Goal: Communication & Community: Answer question/provide support

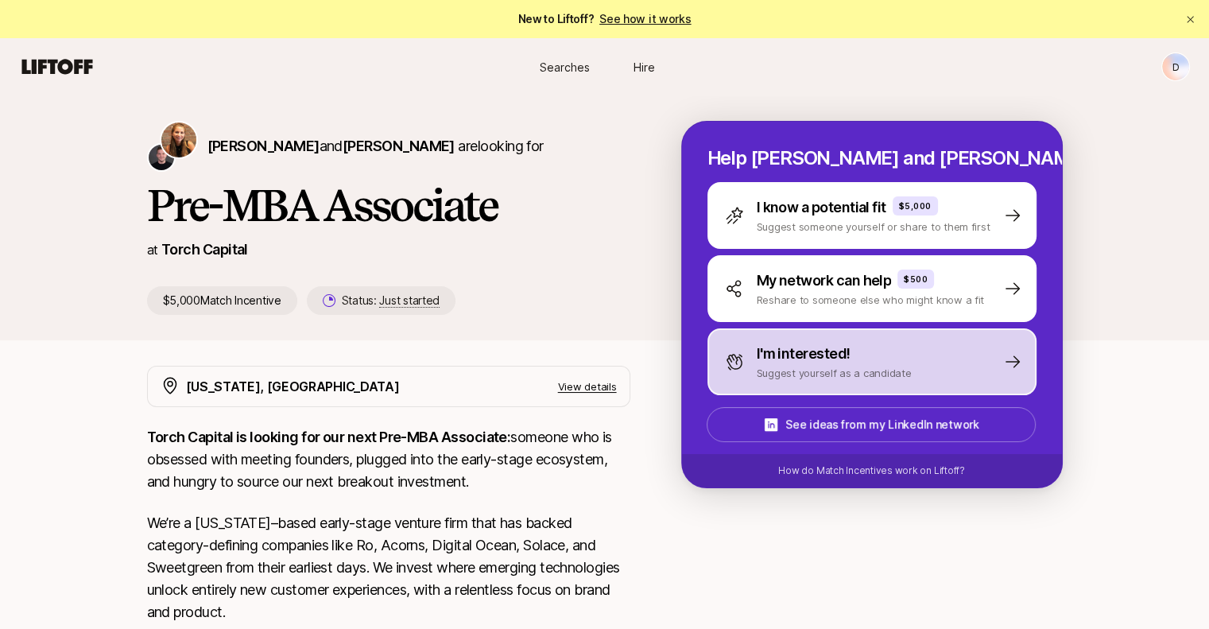
click at [804, 362] on p "I'm interested!" at bounding box center [804, 354] width 94 height 22
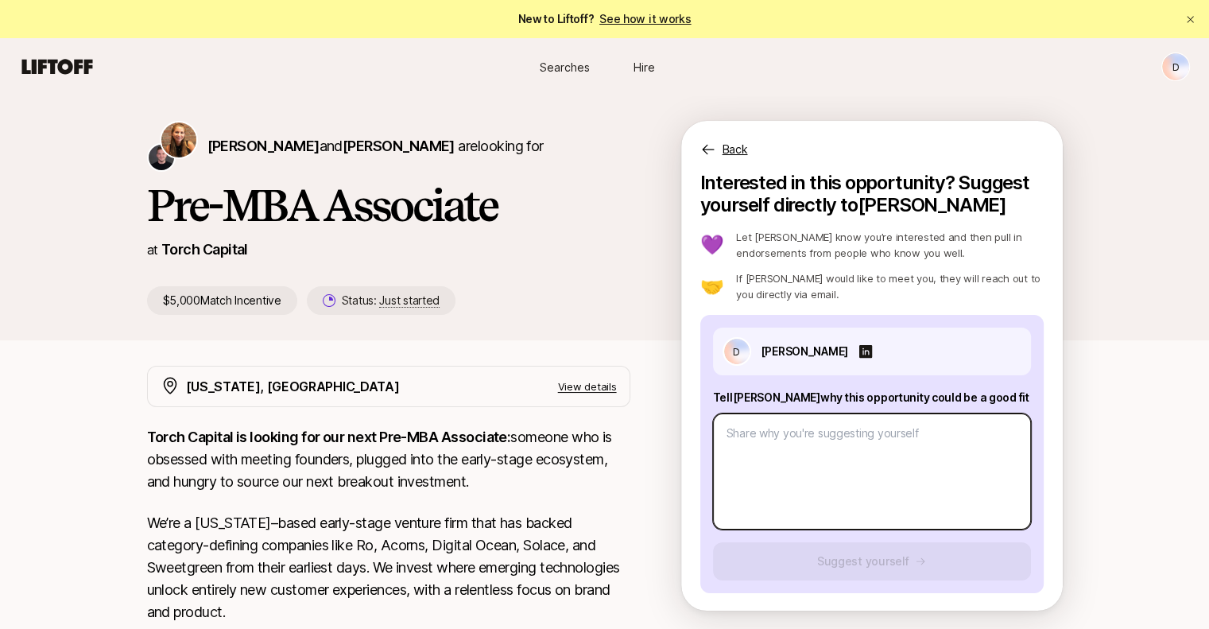
click at [800, 438] on textarea at bounding box center [872, 471] width 318 height 116
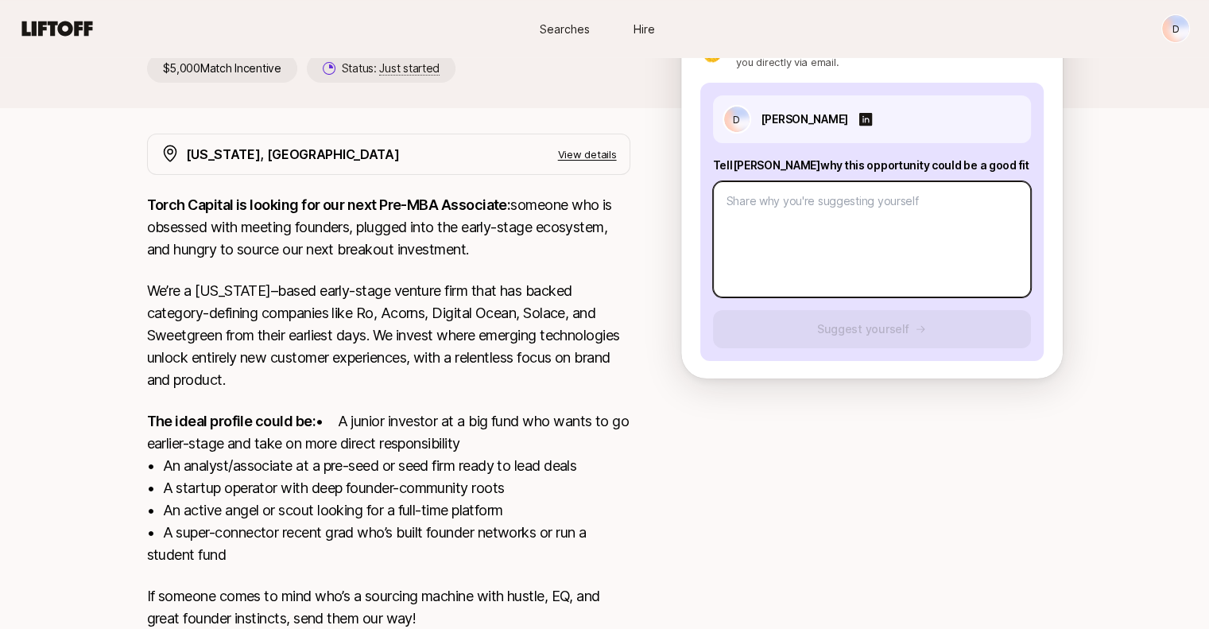
scroll to position [197, 0]
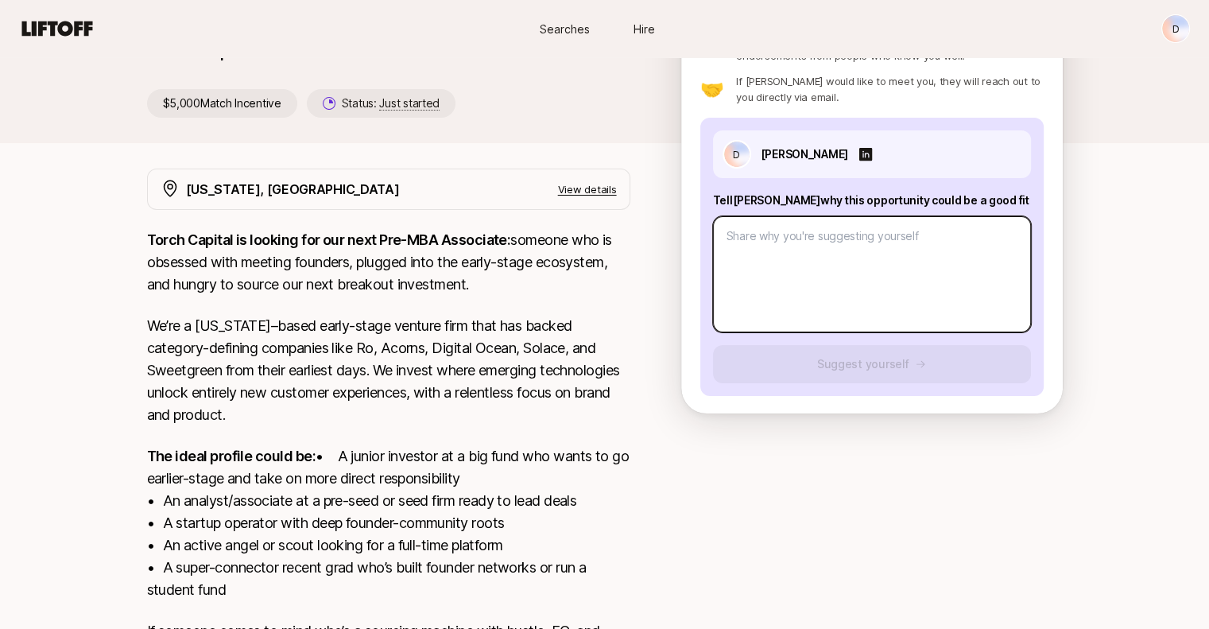
paste textarea "My path blends operator hustle and investor experience: I was a ground-floor em…"
type textarea "x"
type textarea "My path blends operator hustle and investor experience: I was a ground-floor em…"
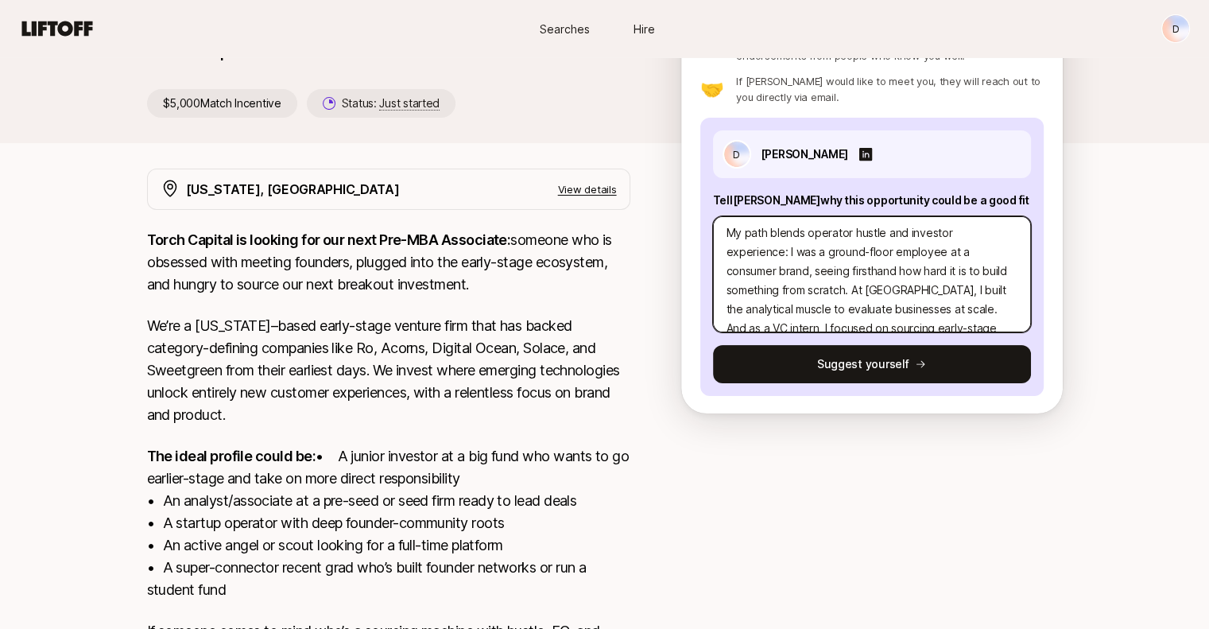
scroll to position [0, 0]
click at [807, 272] on textarea "My path blends operator hustle and investor experience: I was a ground-floor em…" at bounding box center [872, 274] width 318 height 116
type textarea "x"
type textarea "My path blends operator hustle and investor experience: I was a ground-floor em…"
type textarea "x"
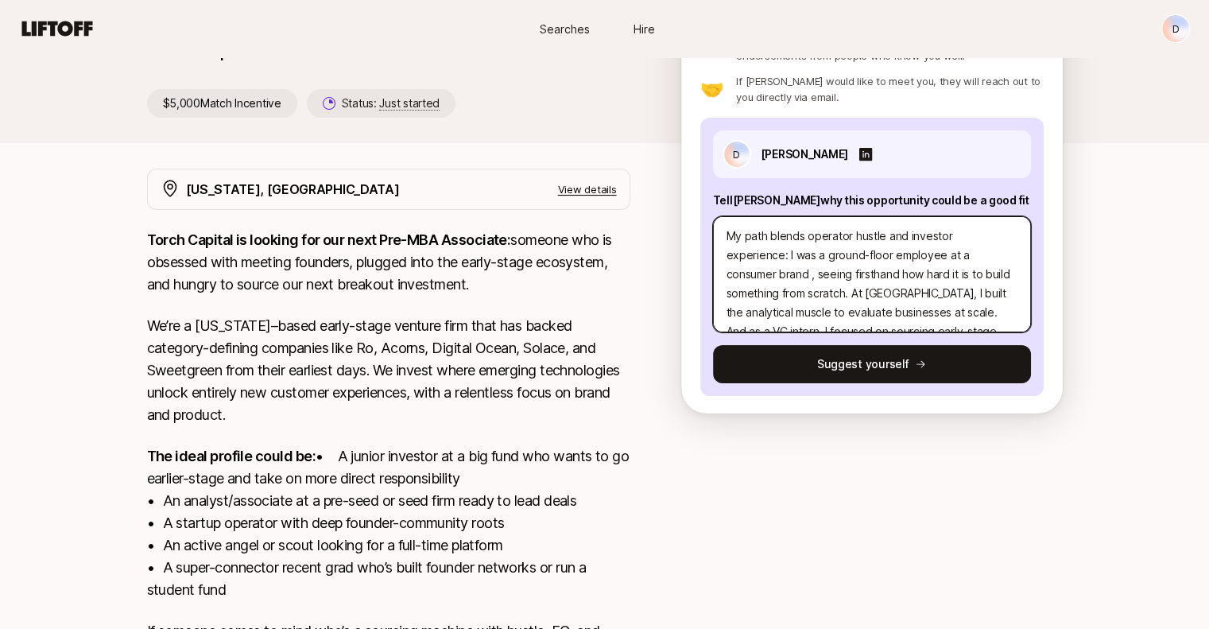
type textarea "My path blends operator hustle and investor experience: I was a ground-floor em…"
type textarea "x"
type textarea "My path blends operator hustle and investor experience: I was a ground-floor em…"
type textarea "x"
type textarea "My path blends operator hustle and investor experience: I was a ground-floor em…"
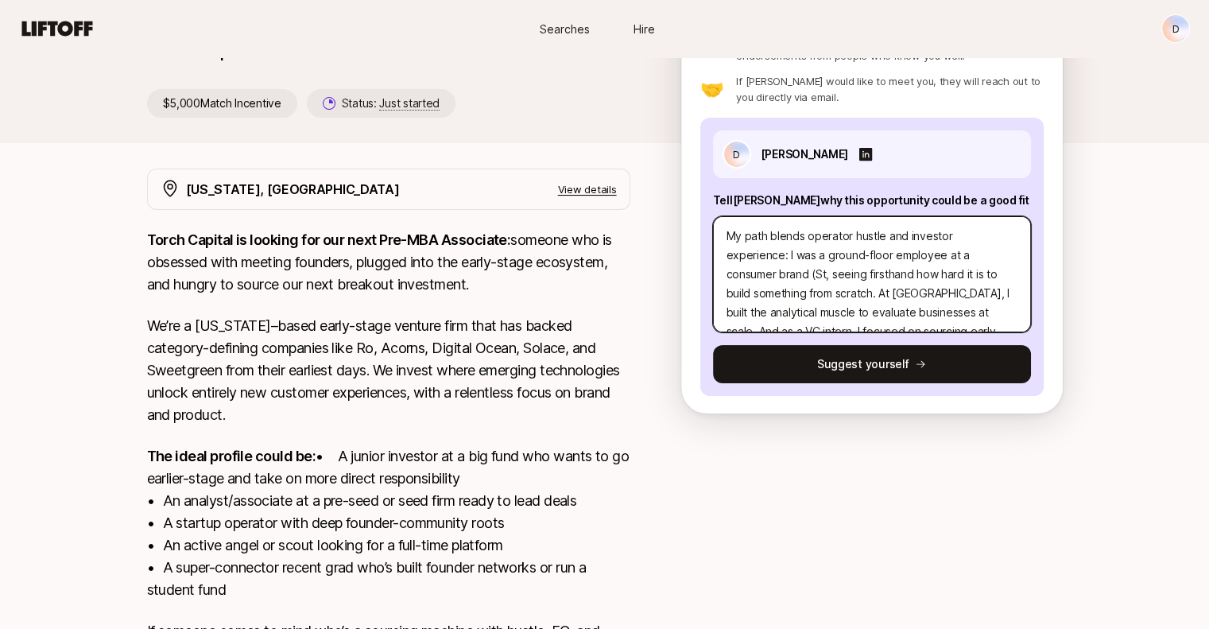
type textarea "x"
type textarea "My path blends operator hustle and investor experience: I was a ground-floor em…"
type textarea "x"
type textarea "My path blends operator hustle and investor experience: I was a ground-floor em…"
type textarea "x"
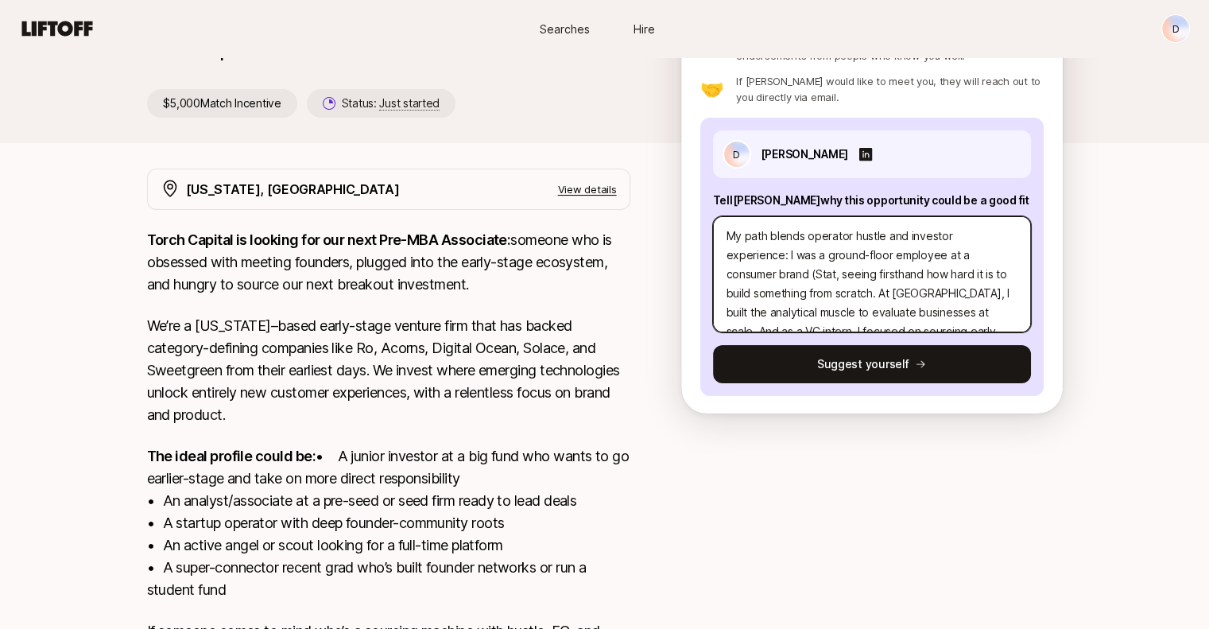
type textarea "My path blends operator hustle and investor experience: I was a ground-floor em…"
type textarea "x"
type textarea "My path blends operator hustle and investor experience: I was a ground-floor em…"
type textarea "x"
type textarea "My path blends operator hustle and investor experience: I was a ground-floor em…"
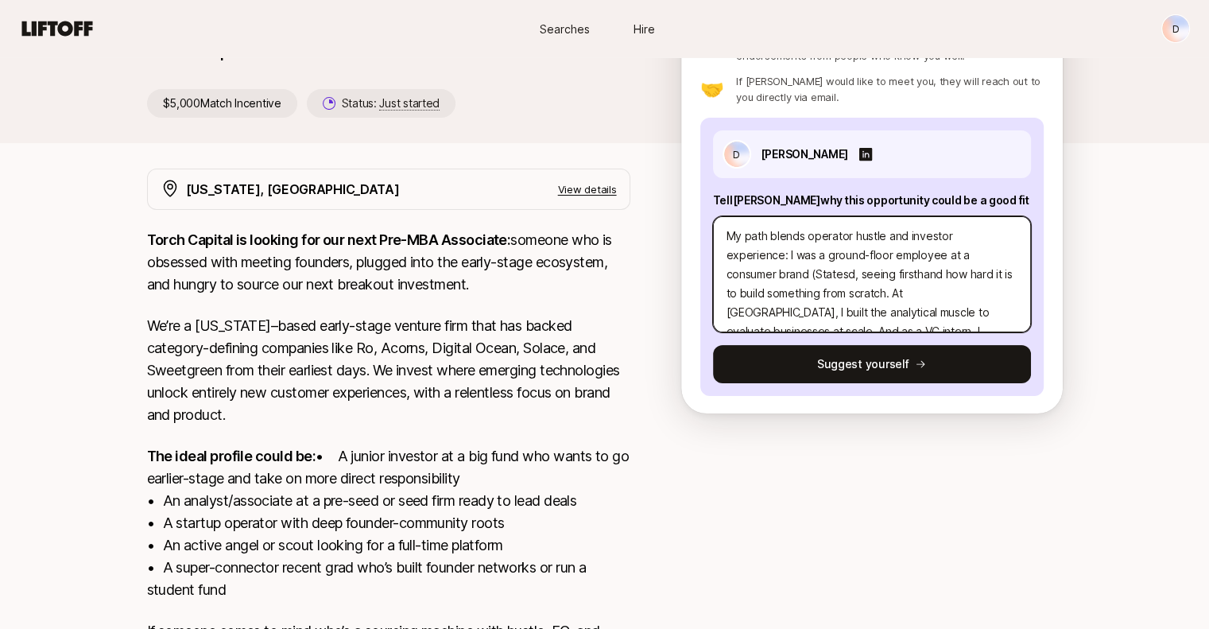
type textarea "x"
type textarea "My path blends operator hustle and investor experience: I was a ground-floor em…"
type textarea "x"
type textarea "My path blends operator hustle and investor experience: I was a ground-floor em…"
type textarea "x"
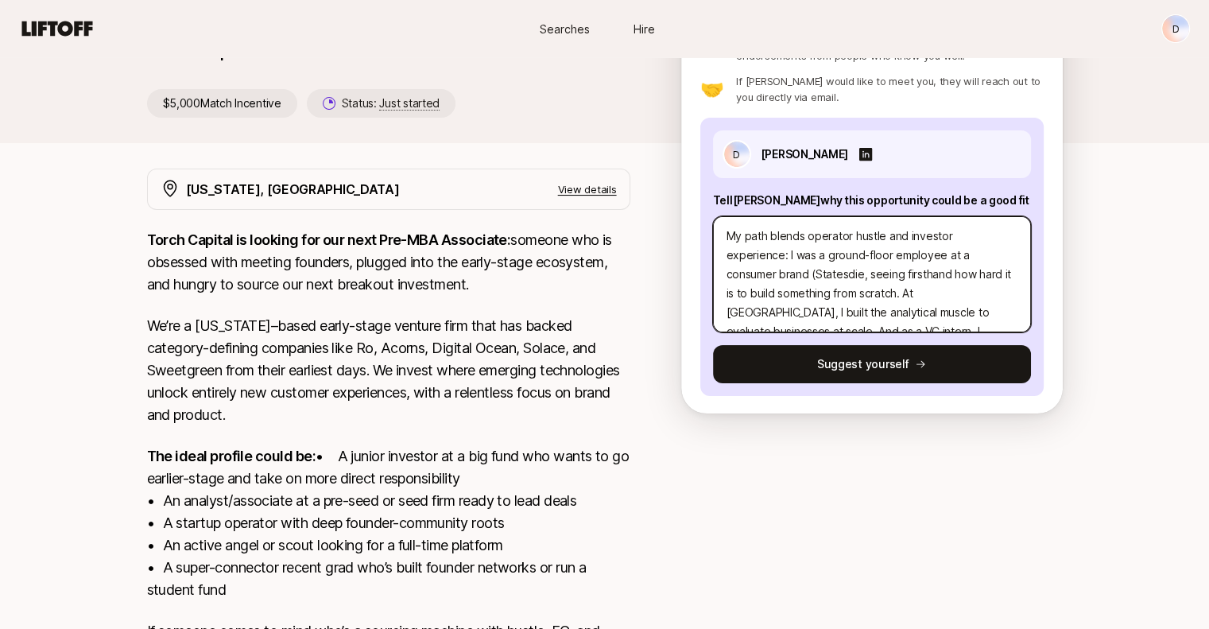
type textarea "My path blends operator hustle and investor experience: I was a ground-floor em…"
type textarea "x"
type textarea "My path blends operator hustle and investor experience: I was a ground-floor em…"
type textarea "x"
type textarea "My path blends operator hustle and investor experience: I was a ground-floor em…"
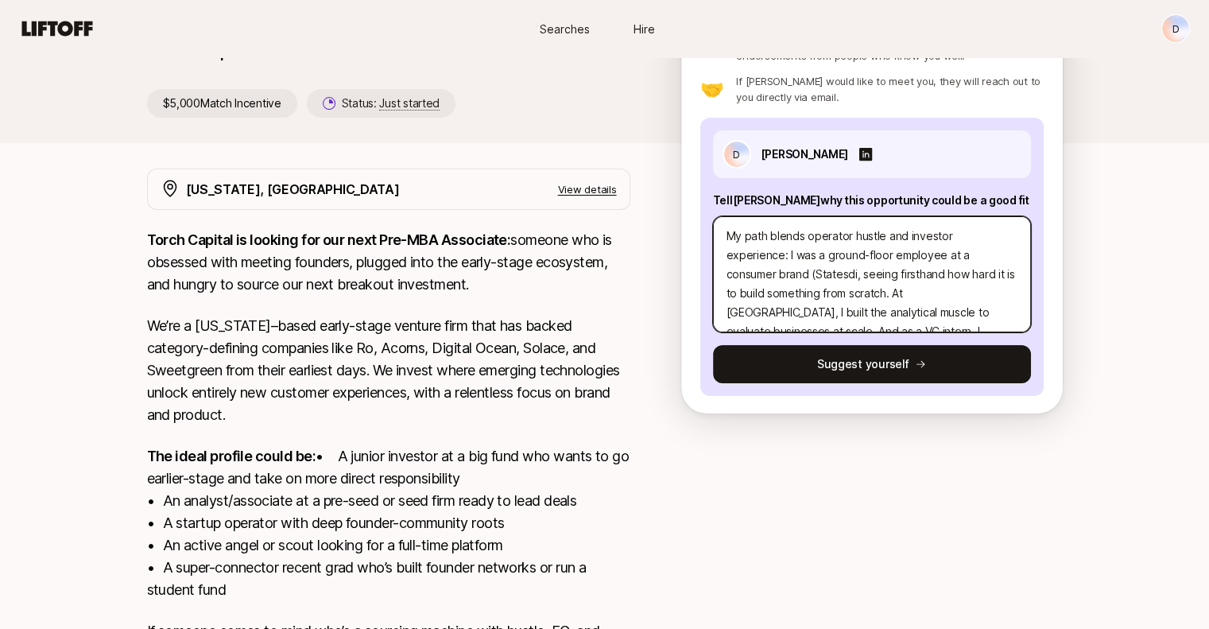
type textarea "x"
type textarea "My path blends operator hustle and investor experience: I was a ground-floor em…"
type textarea "x"
type textarea "My path blends operator hustle and investor experience: I was a ground-floor em…"
type textarea "x"
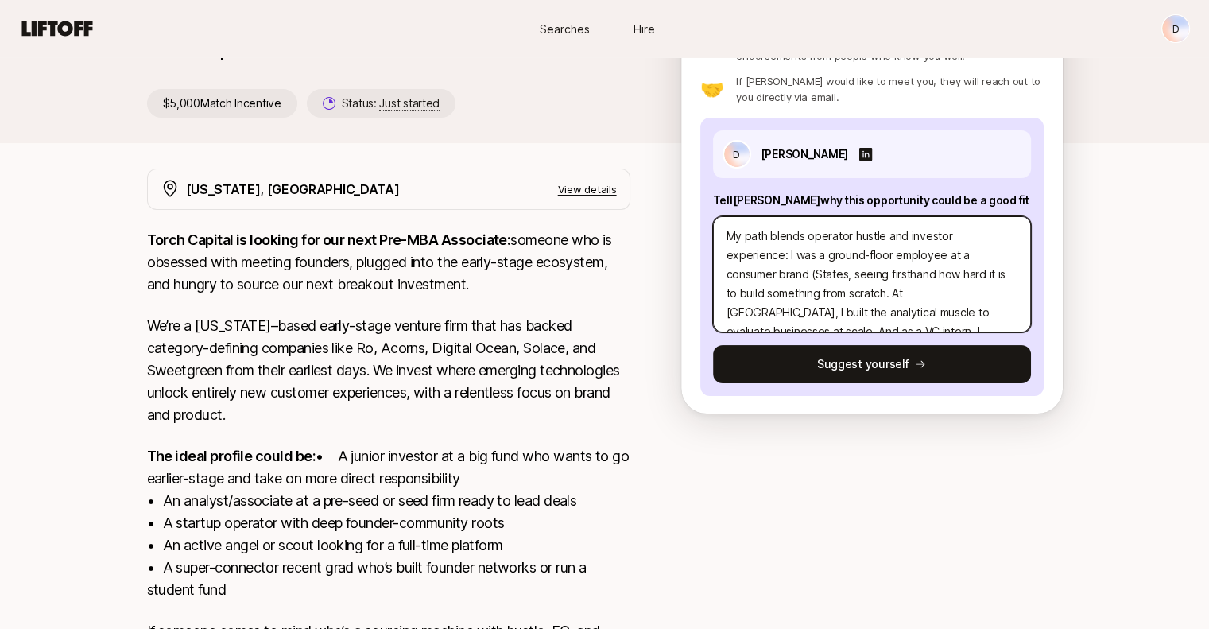
type textarea "My path blends operator hustle and investor experience: I was a ground-floor em…"
type textarea "x"
type textarea "My path blends operator hustle and investor experience: I was a ground-floor em…"
type textarea "x"
type textarea "My path blends operator hustle and investor experience: I was a ground-floor em…"
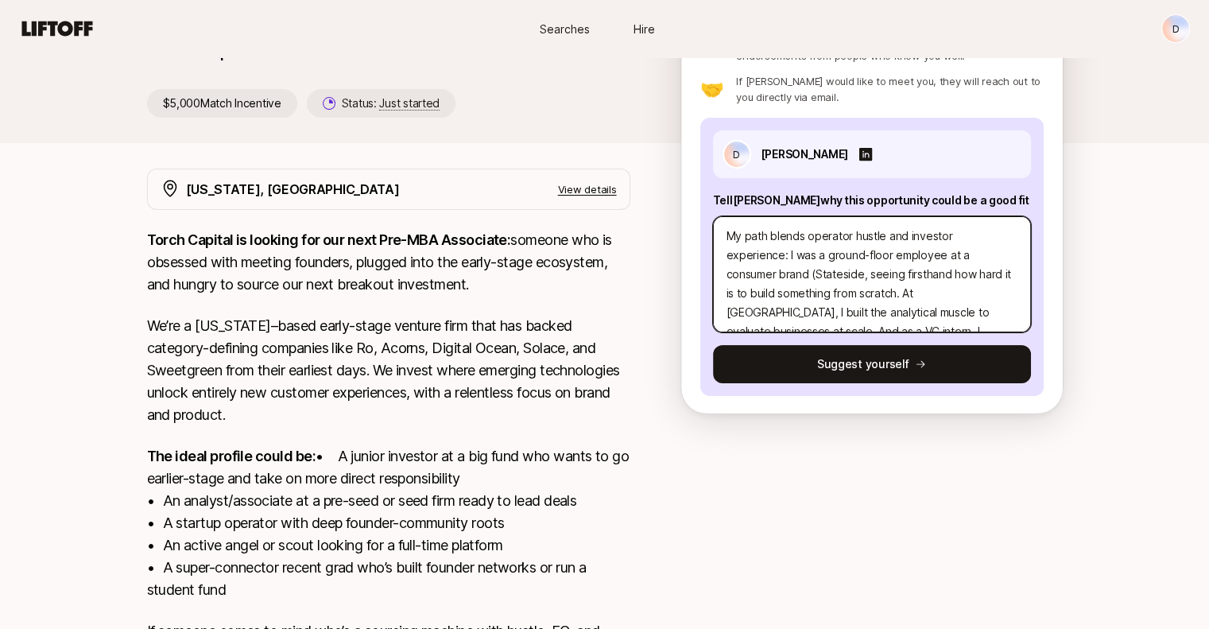
type textarea "x"
type textarea "My path blends operator hustle and investor experience: I was a ground-floor em…"
type textarea "x"
type textarea "My path blends operator hustle and investor experience: I was a ground-floor em…"
type textarea "x"
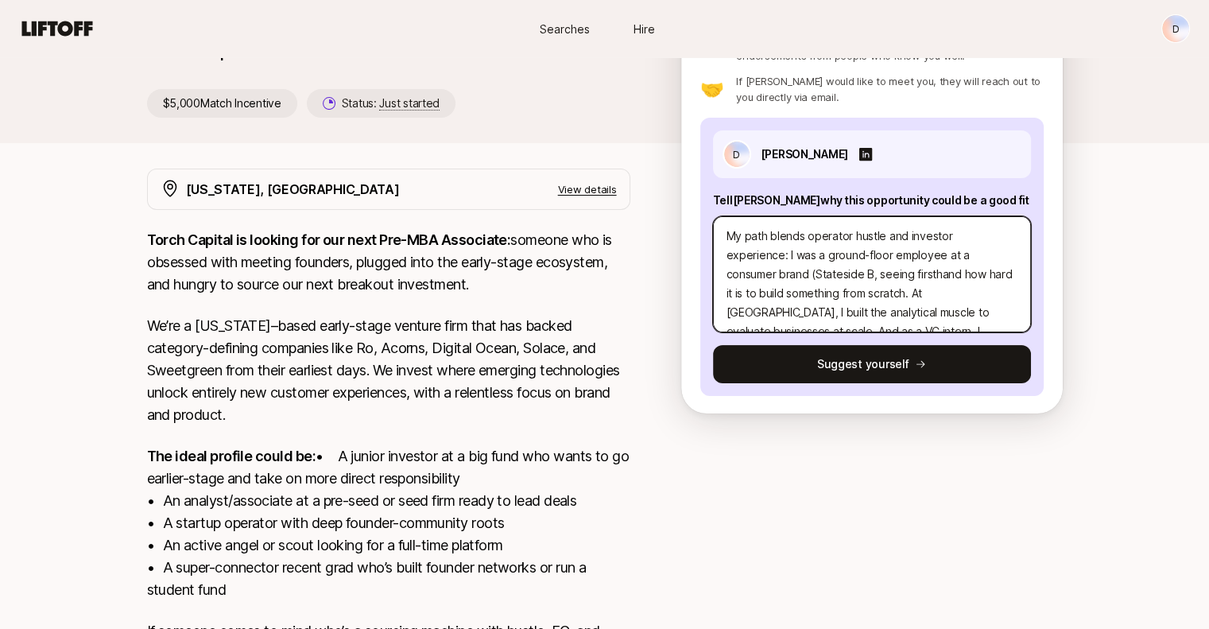
type textarea "My path blends operator hustle and investor experience: I was a ground-floor em…"
type textarea "x"
type textarea "My path blends operator hustle and investor experience: I was a ground-floor em…"
type textarea "x"
type textarea "My path blends operator hustle and investor experience: I was a ground-floor em…"
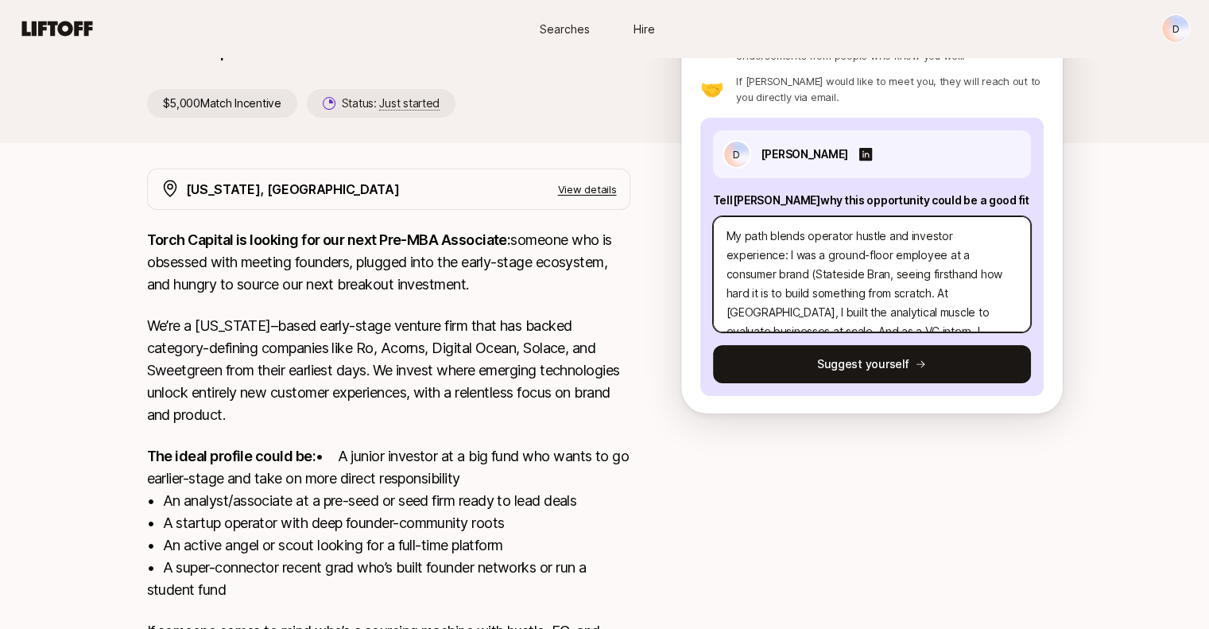
type textarea "x"
type textarea "My path blends operator hustle and investor experience: I was a ground-floor em…"
type textarea "x"
type textarea "My path blends operator hustle and investor experience: I was a ground-floor em…"
type textarea "x"
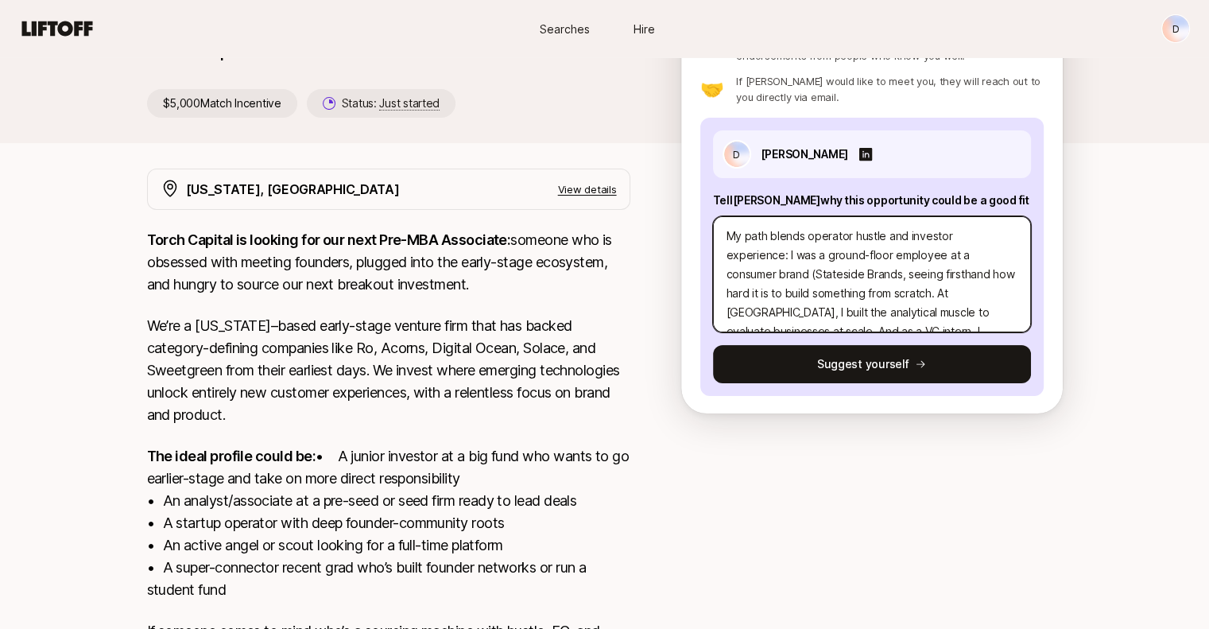
type textarea "My path blends operator hustle and investor experience: I was a ground-floor em…"
type textarea "x"
type textarea "My path blends operator hustle and investor experience: I was a ground-floor em…"
type textarea "x"
type textarea "My path blends operator hustle and investor experience: I was a ground-floor em…"
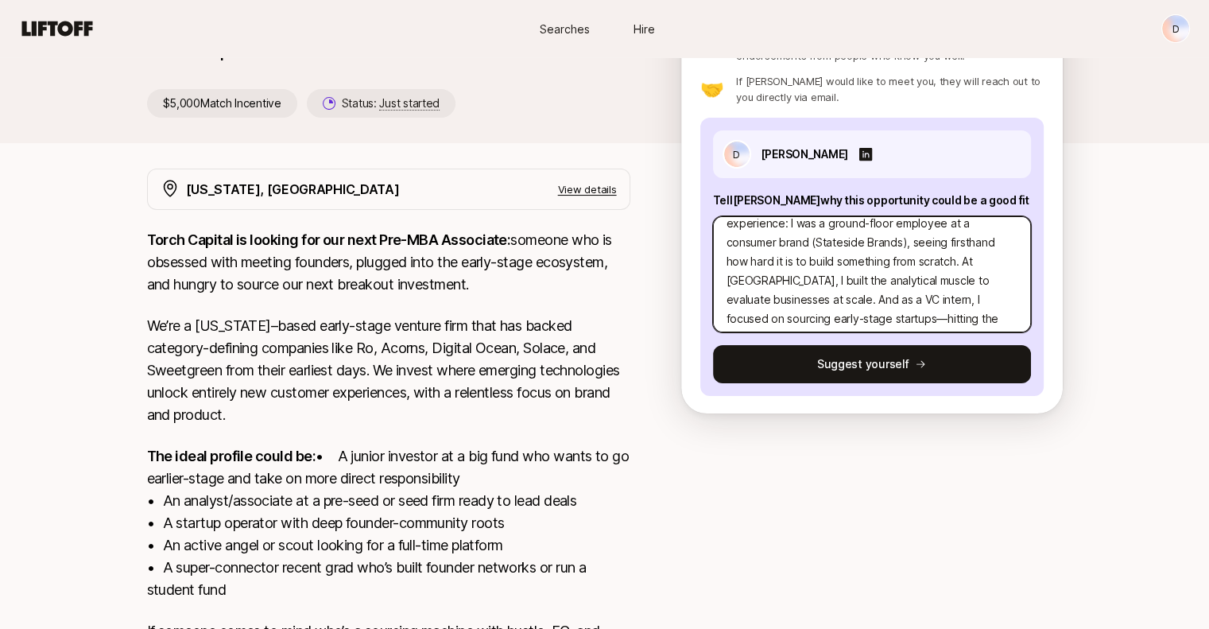
scroll to position [64, 0]
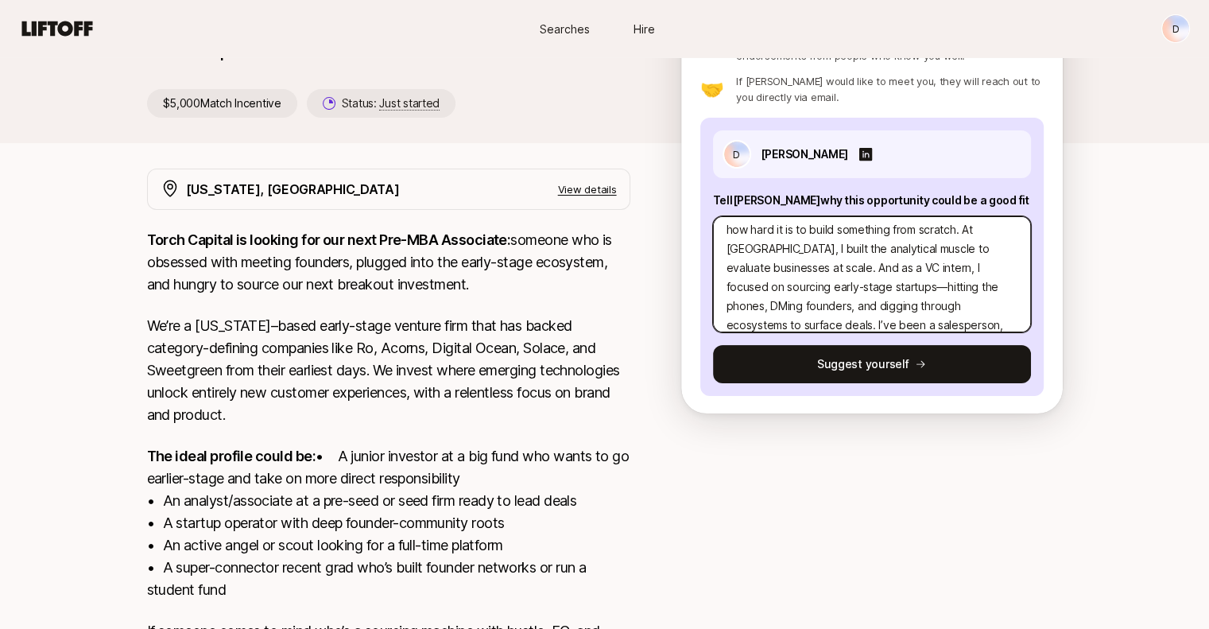
click at [823, 266] on textarea "My path blends operator hustle and investor experience: I was a ground-floor em…" at bounding box center [872, 274] width 318 height 116
click at [779, 270] on textarea "My path blends operator hustle and investor experience: I was a ground-floor em…" at bounding box center [872, 274] width 318 height 116
type textarea "x"
type textarea "My path blends operator hustle and investor experience: I was a ground-floor em…"
type textarea "x"
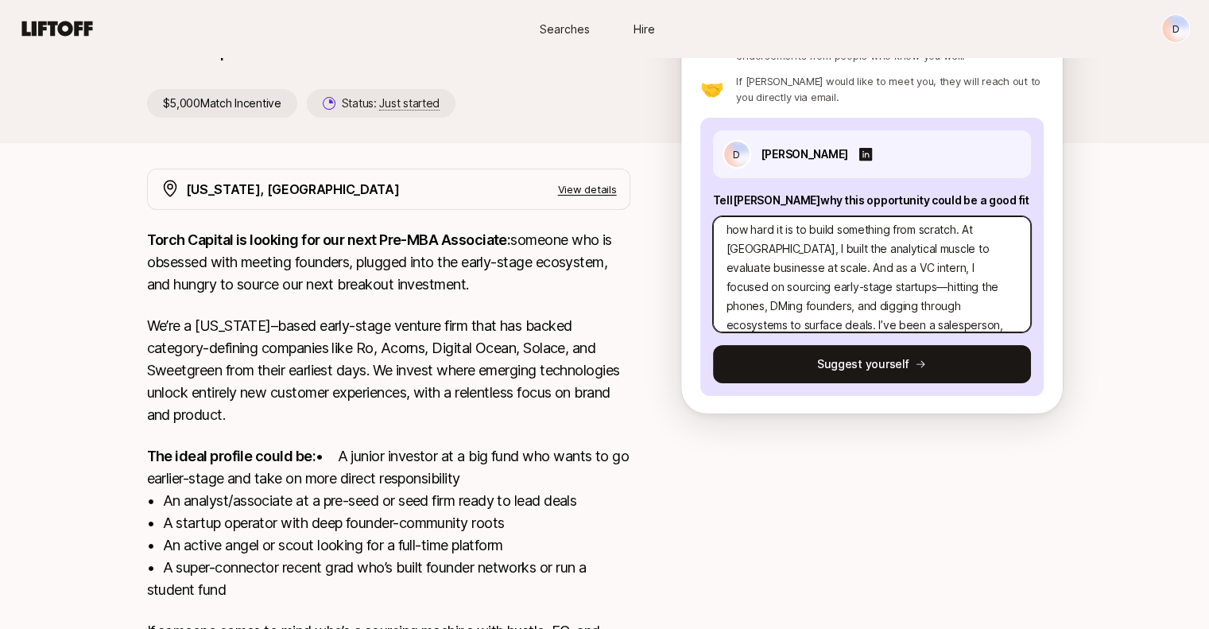
type textarea "My path blends operator hustle and investor experience: I was a ground-floor em…"
type textarea "x"
type textarea "My path blends operator hustle and investor experience: I was a ground-floor em…"
type textarea "x"
type textarea "My path blends operator hustle and investor experience: I was a ground-floor em…"
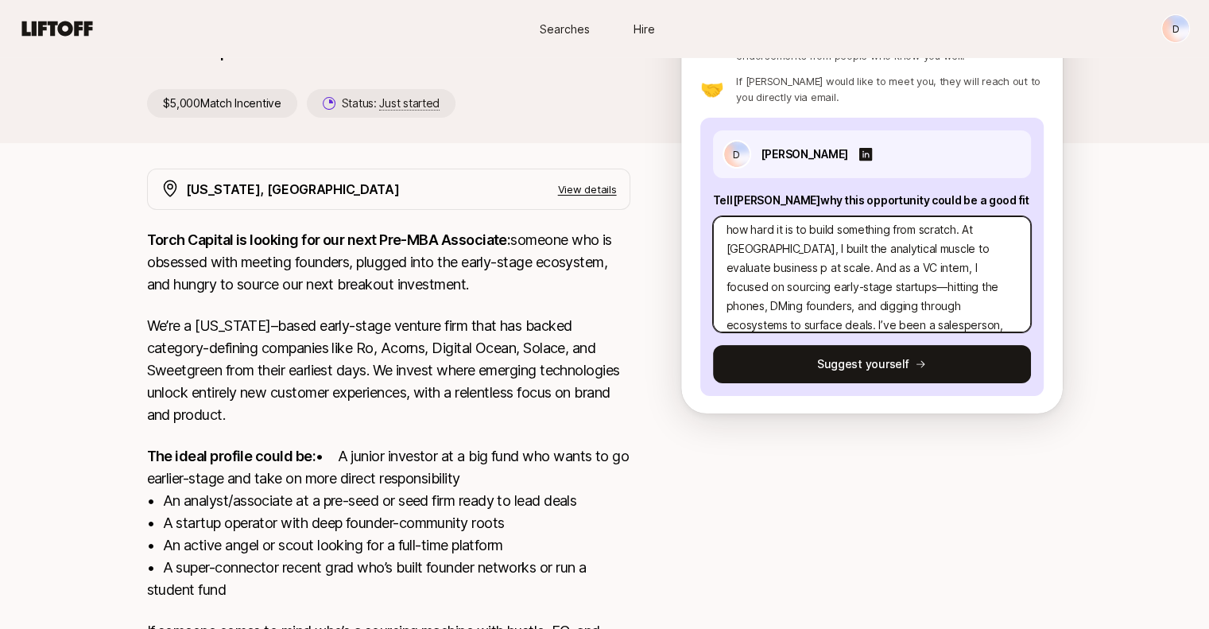
type textarea "x"
type textarea "My path blends operator hustle and investor experience: I was a ground-floor em…"
type textarea "x"
type textarea "My path blends operator hustle and investor experience: I was a ground-floor em…"
type textarea "x"
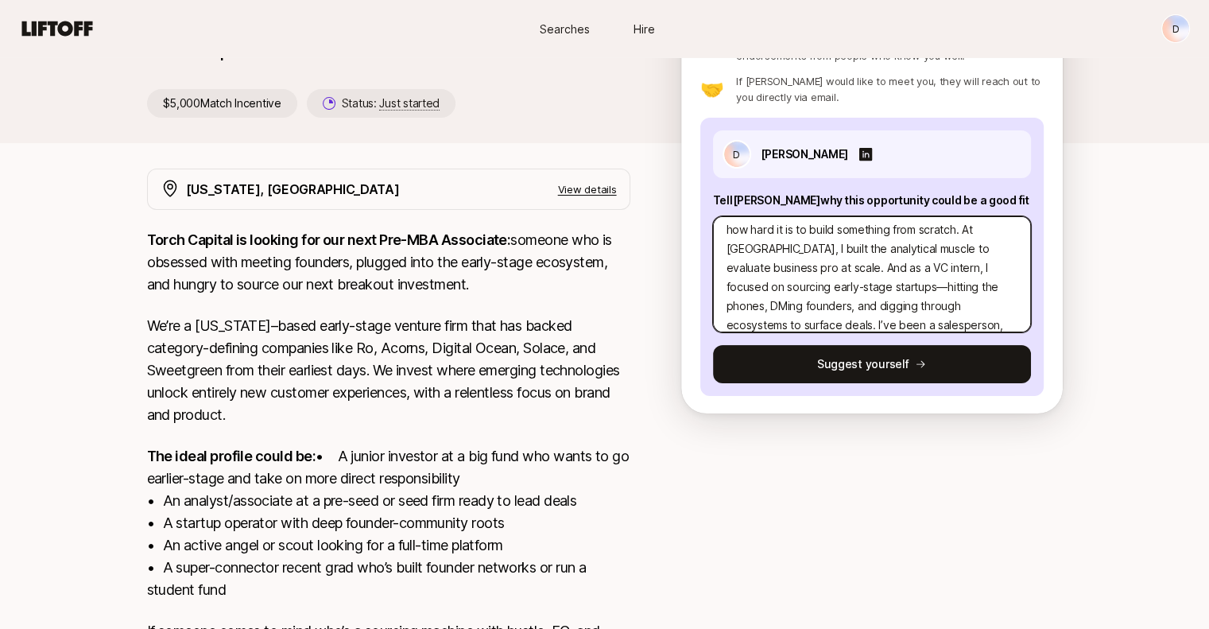
type textarea "My path blends operator hustle and investor experience: I was a ground-floor em…"
type textarea "x"
type textarea "My path blends operator hustle and investor experience: I was a ground-floor em…"
type textarea "x"
type textarea "My path blends operator hustle and investor experience: I was a ground-floor em…"
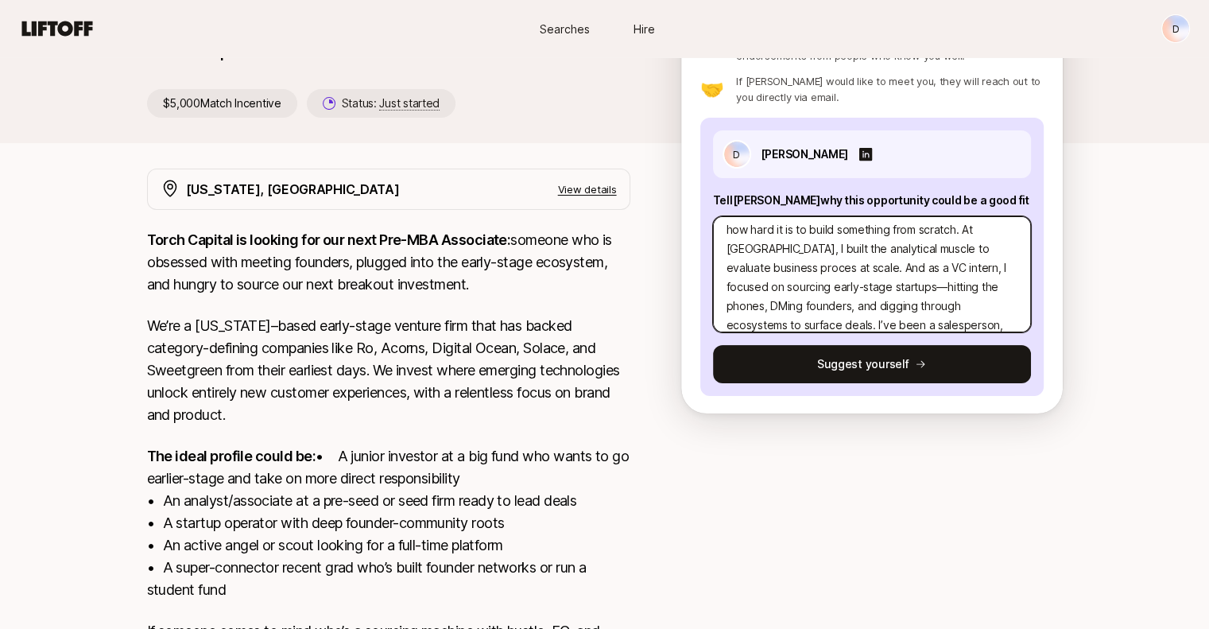
type textarea "x"
type textarea "My path blends operator hustle and investor experience: I was a ground-floor em…"
type textarea "x"
type textarea "My path blends operator hustle and investor experience: I was a ground-floor em…"
type textarea "x"
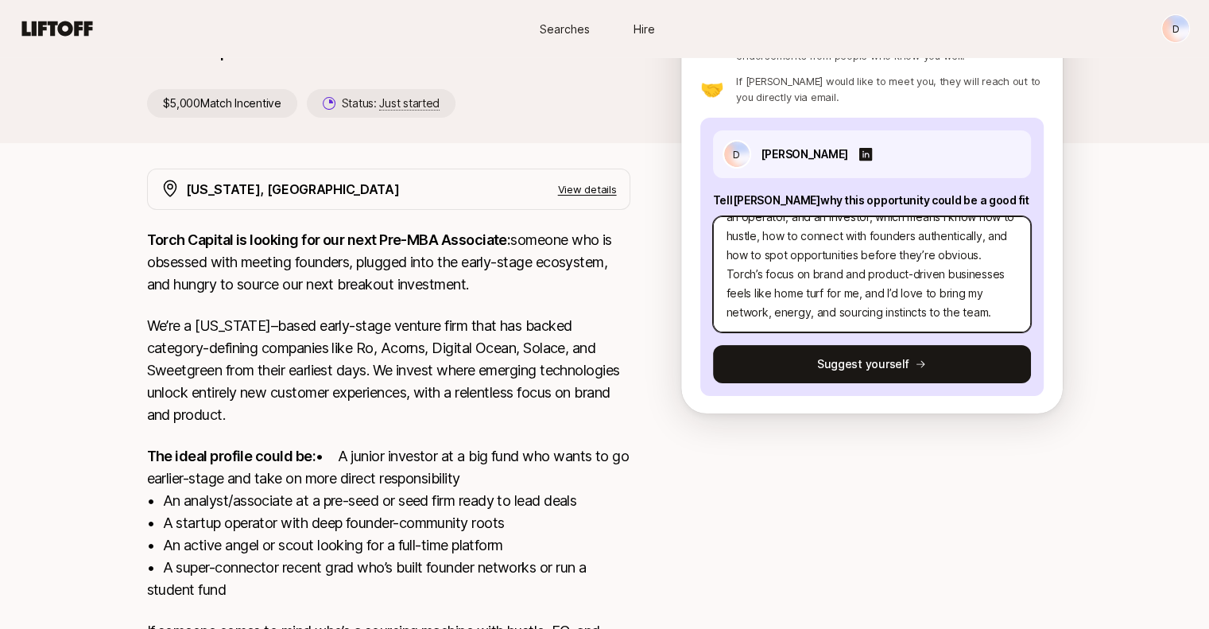
scroll to position [248, 0]
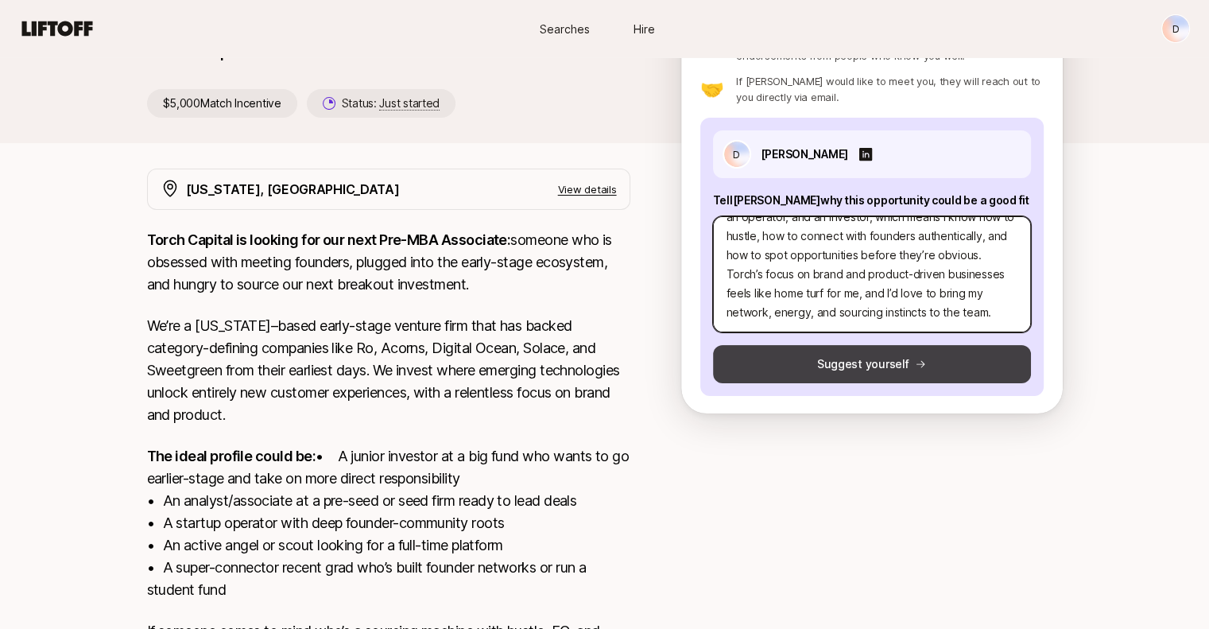
type textarea "My path blends operator hustle and investor experience: I was a ground-floor em…"
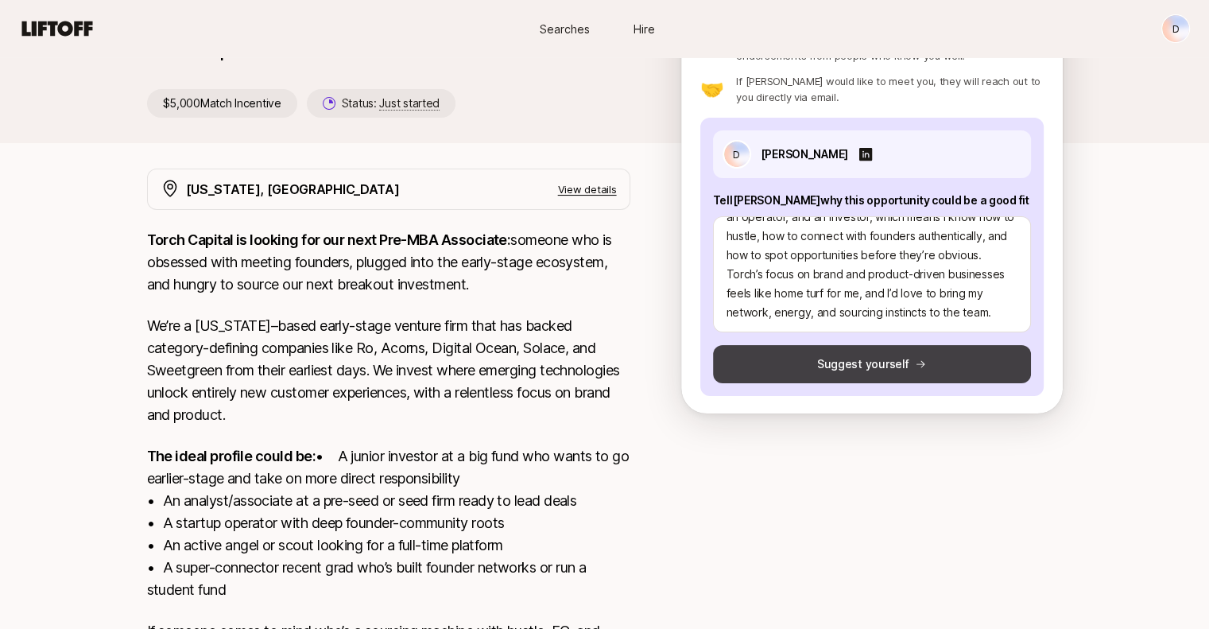
click at [842, 356] on button "Suggest yourself" at bounding box center [872, 364] width 318 height 38
type textarea "x"
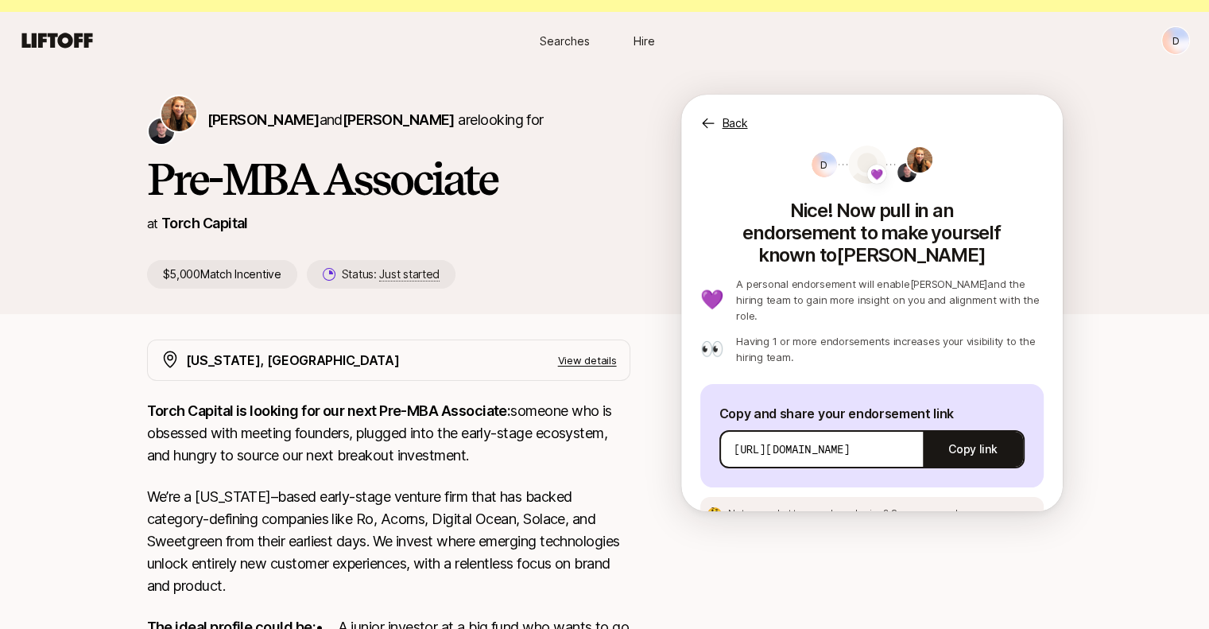
scroll to position [0, 0]
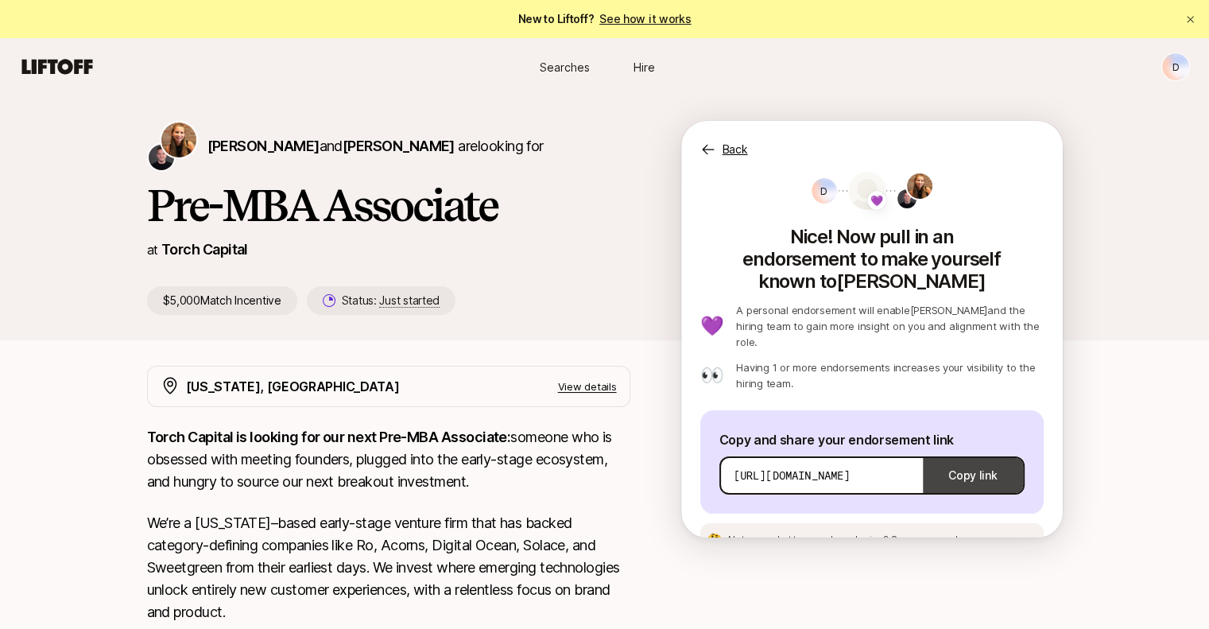
click at [954, 453] on button "Copy link" at bounding box center [972, 475] width 99 height 45
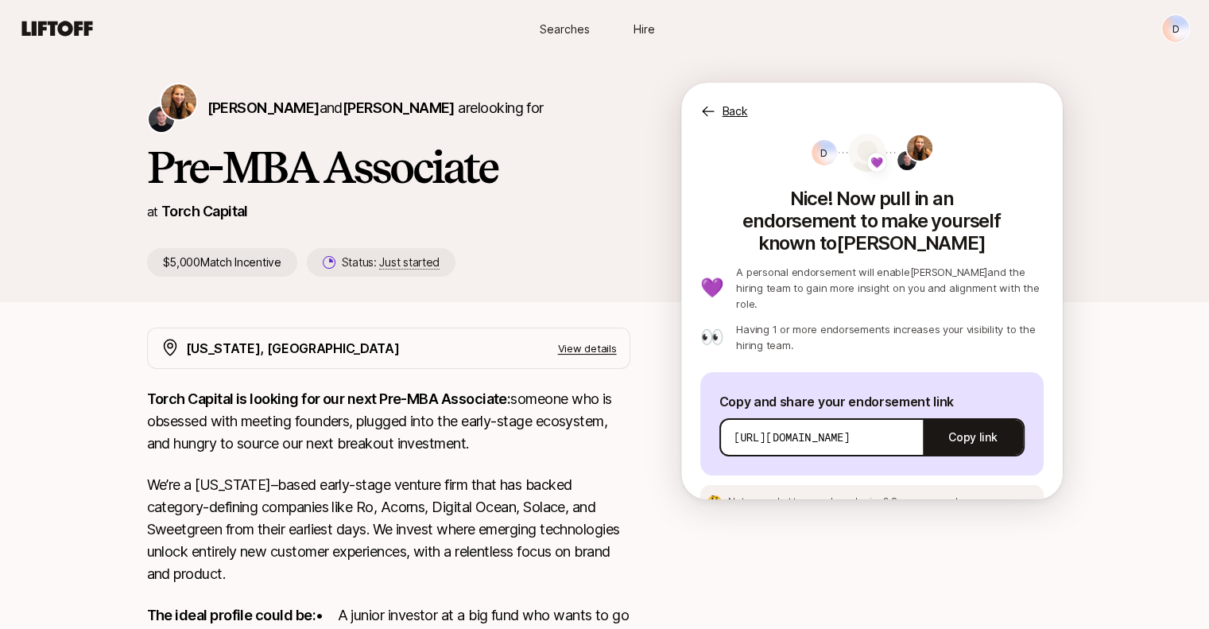
click at [910, 264] on p "A personal endorsement will enable [PERSON_NAME] and the hiring team to gain mo…" at bounding box center [889, 288] width 307 height 48
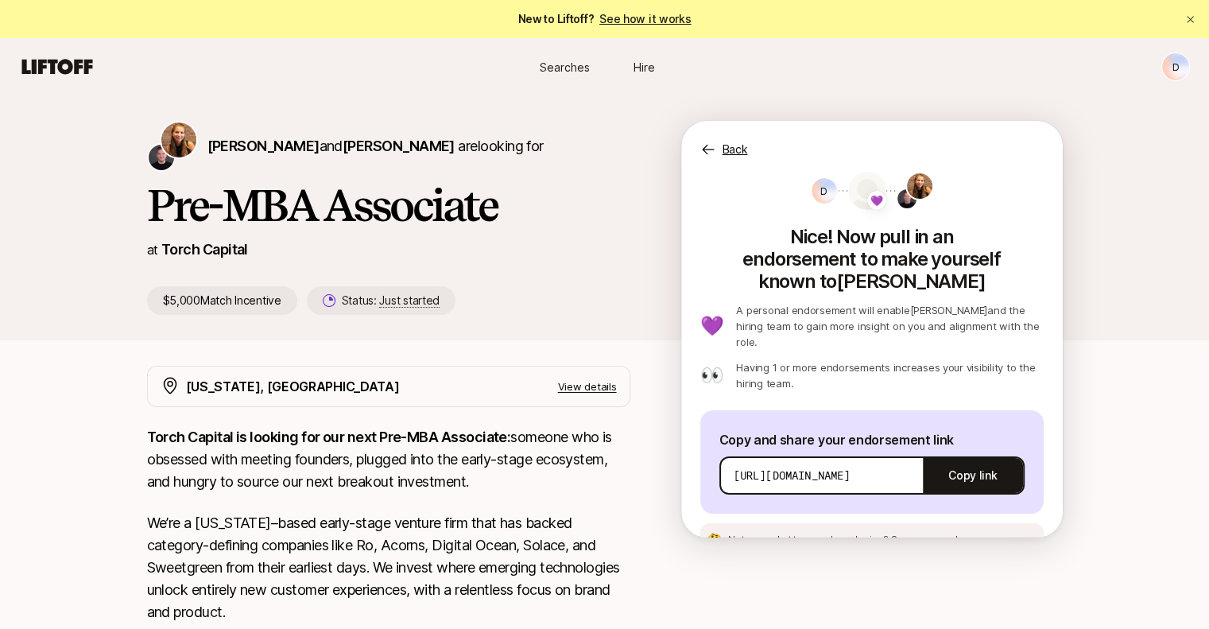
click at [1180, 76] on html "New to Liftoff? See how it works D Searches Hire Searches Hire D [PERSON_NAME] …" at bounding box center [604, 314] width 1209 height 629
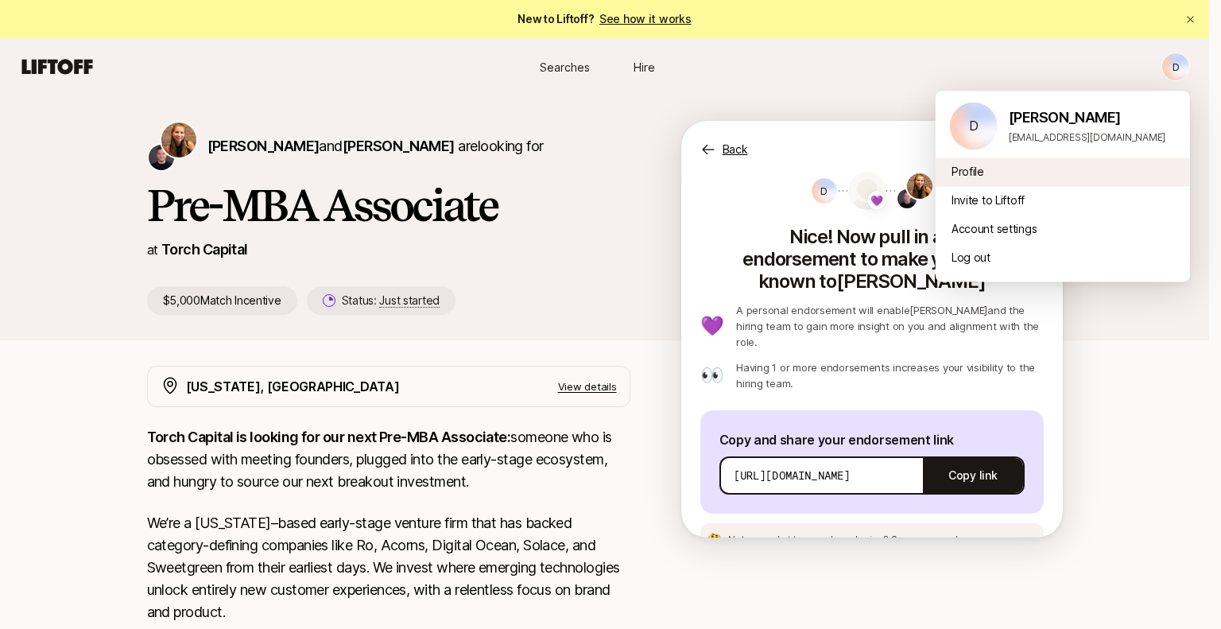
click at [968, 177] on div "Profile" at bounding box center [1063, 171] width 254 height 29
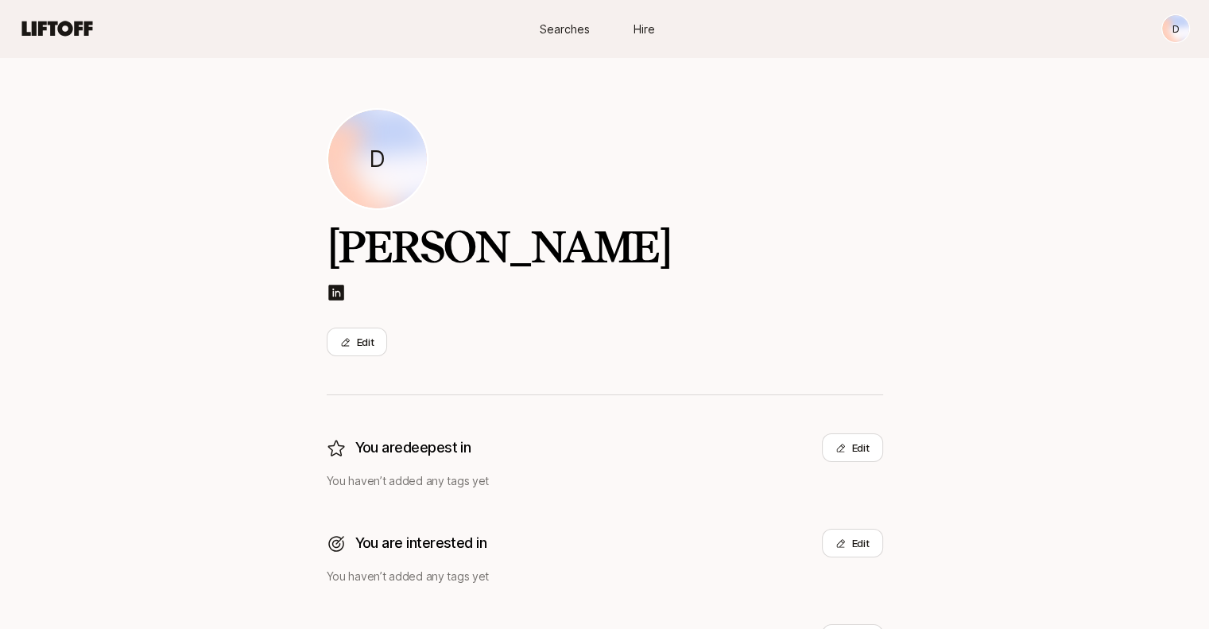
click at [545, 26] on span "Searches" at bounding box center [565, 29] width 50 height 17
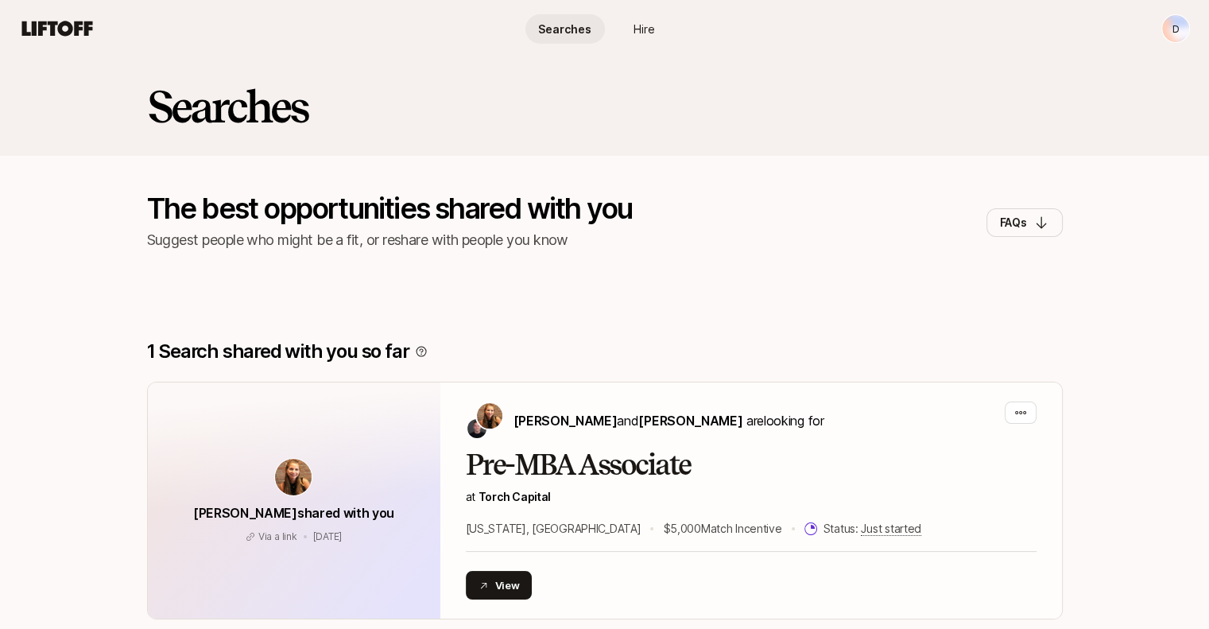
scroll to position [159, 0]
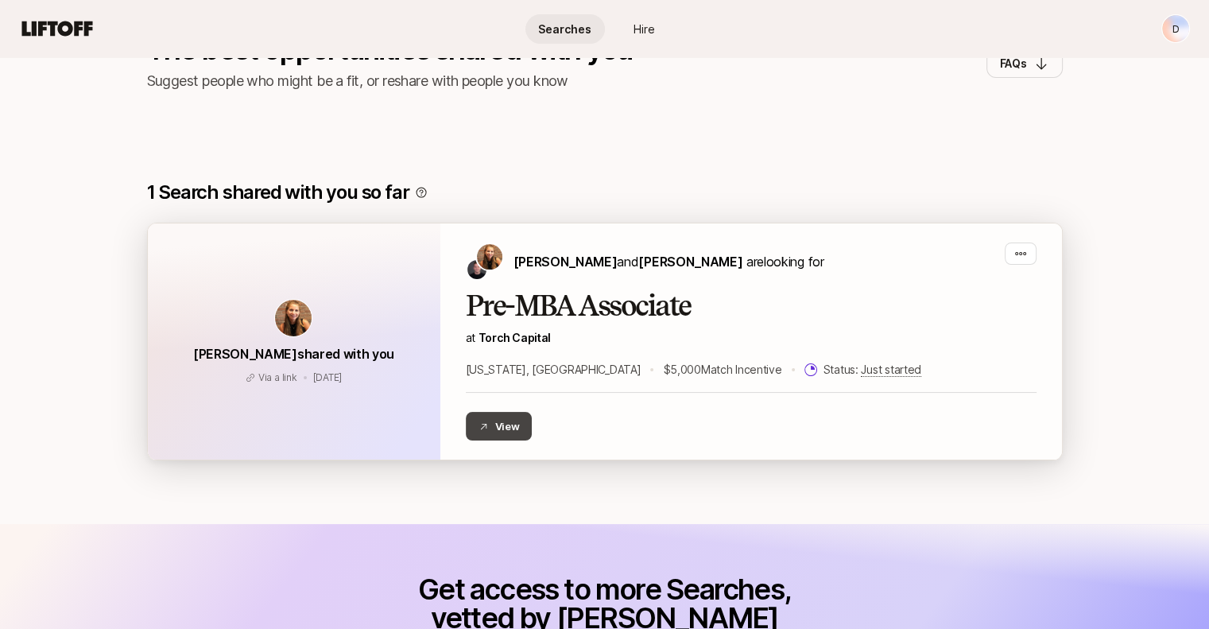
click at [509, 420] on button "View" at bounding box center [499, 426] width 67 height 29
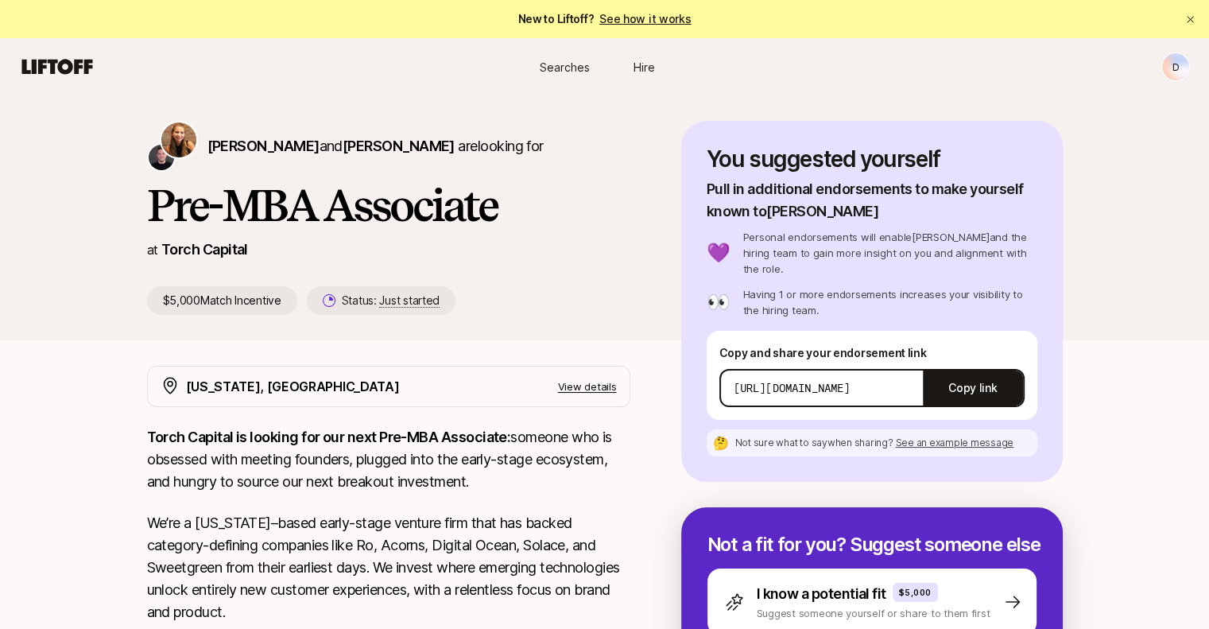
click at [641, 21] on link "See how it works" at bounding box center [646, 19] width 92 height 14
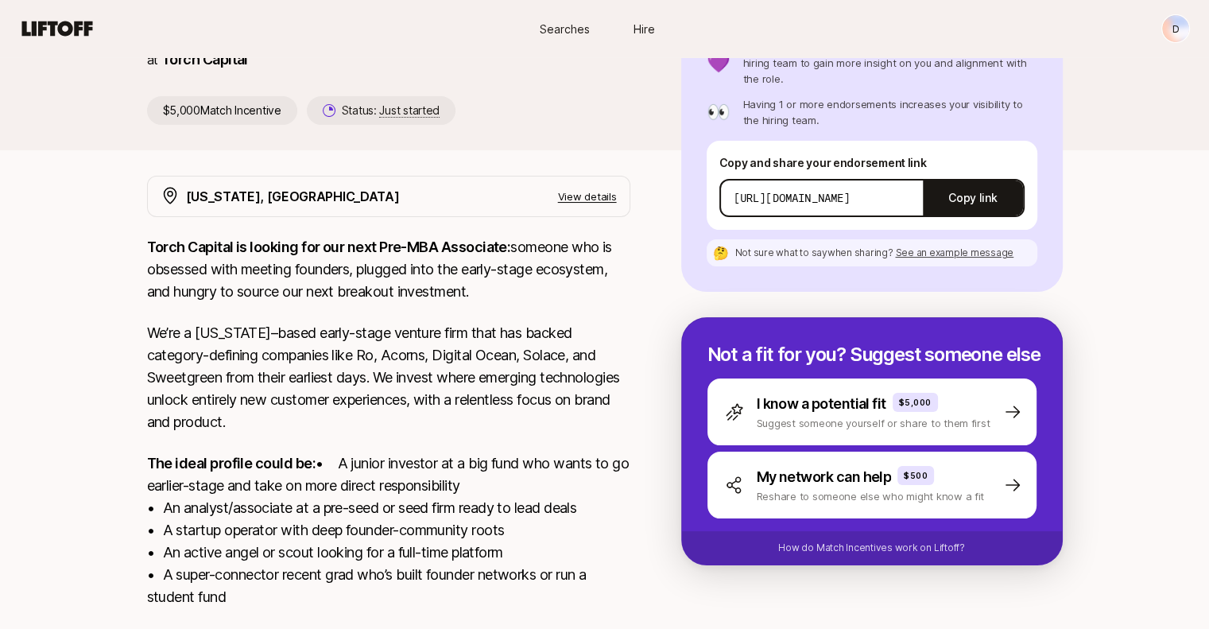
scroll to position [159, 0]
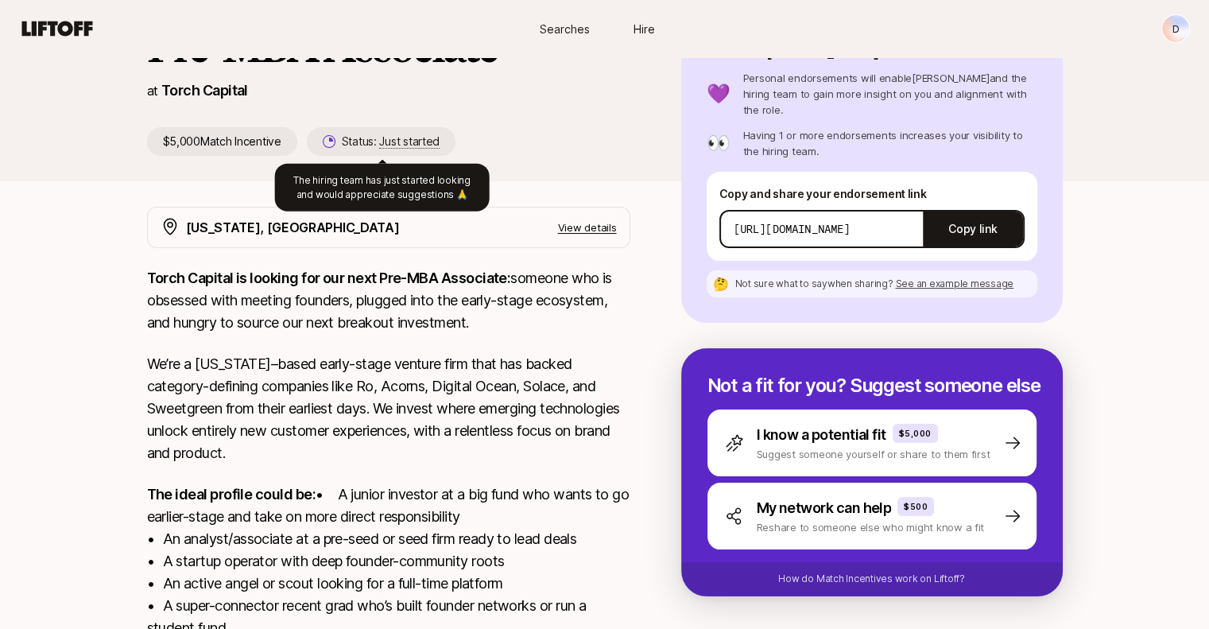
click at [413, 139] on span "Just started" at bounding box center [409, 141] width 60 height 14
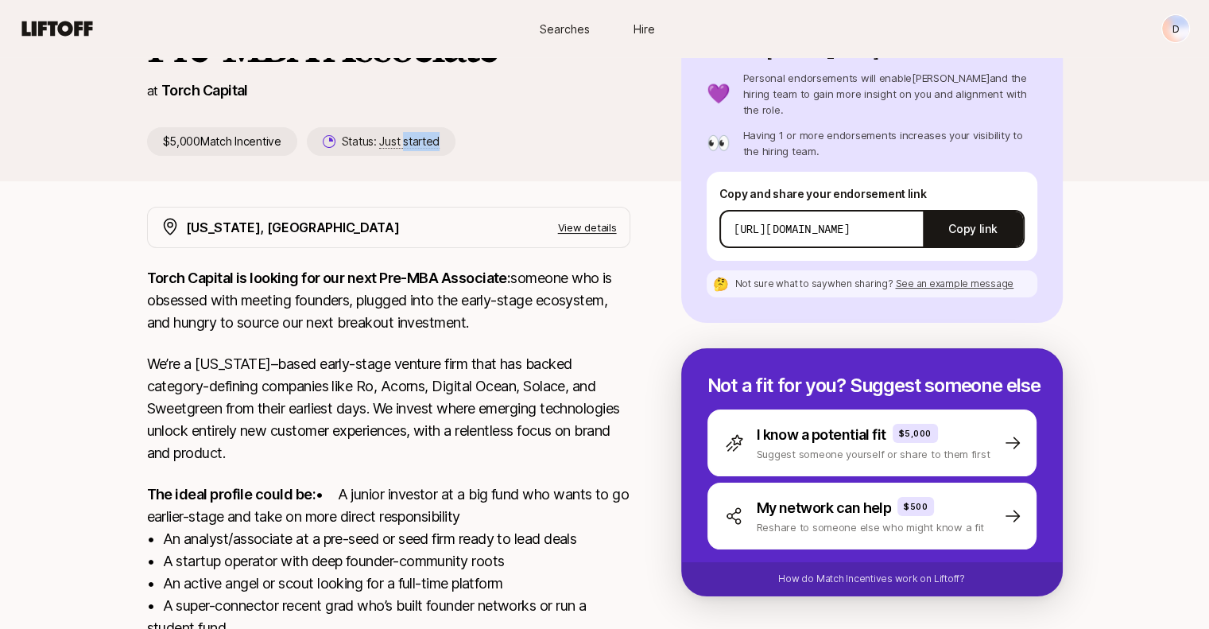
click at [413, 139] on span "Just started" at bounding box center [409, 141] width 60 height 14
click at [371, 145] on p "Status: Just started" at bounding box center [391, 141] width 98 height 19
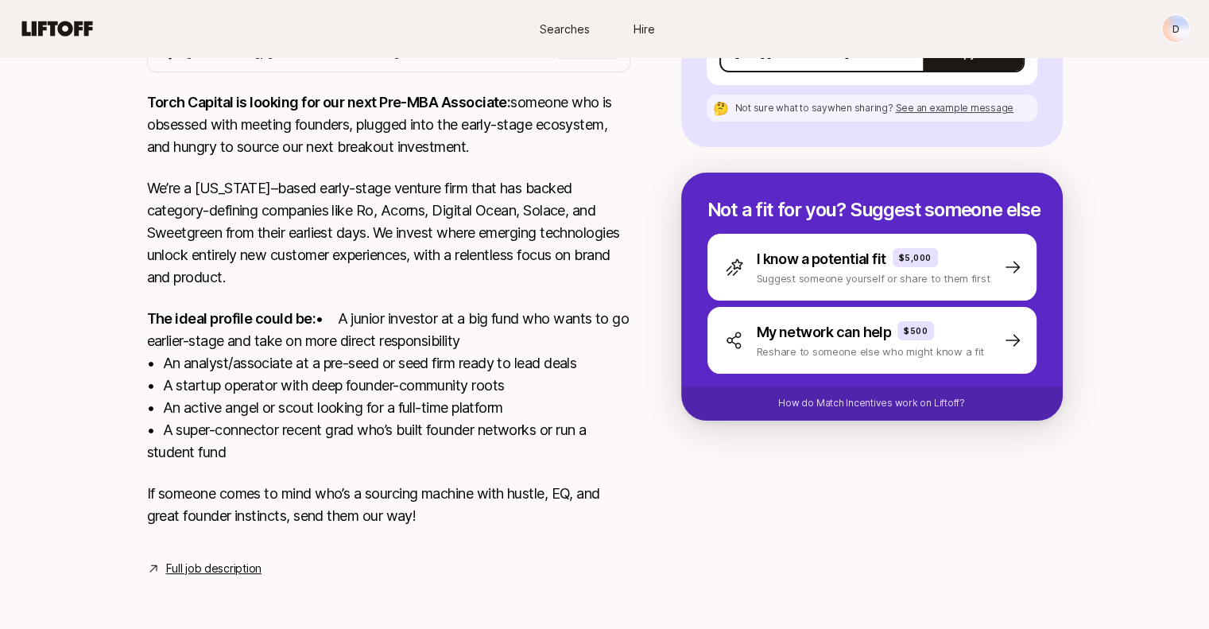
scroll to position [0, 0]
